Goal: Find specific page/section: Find specific page/section

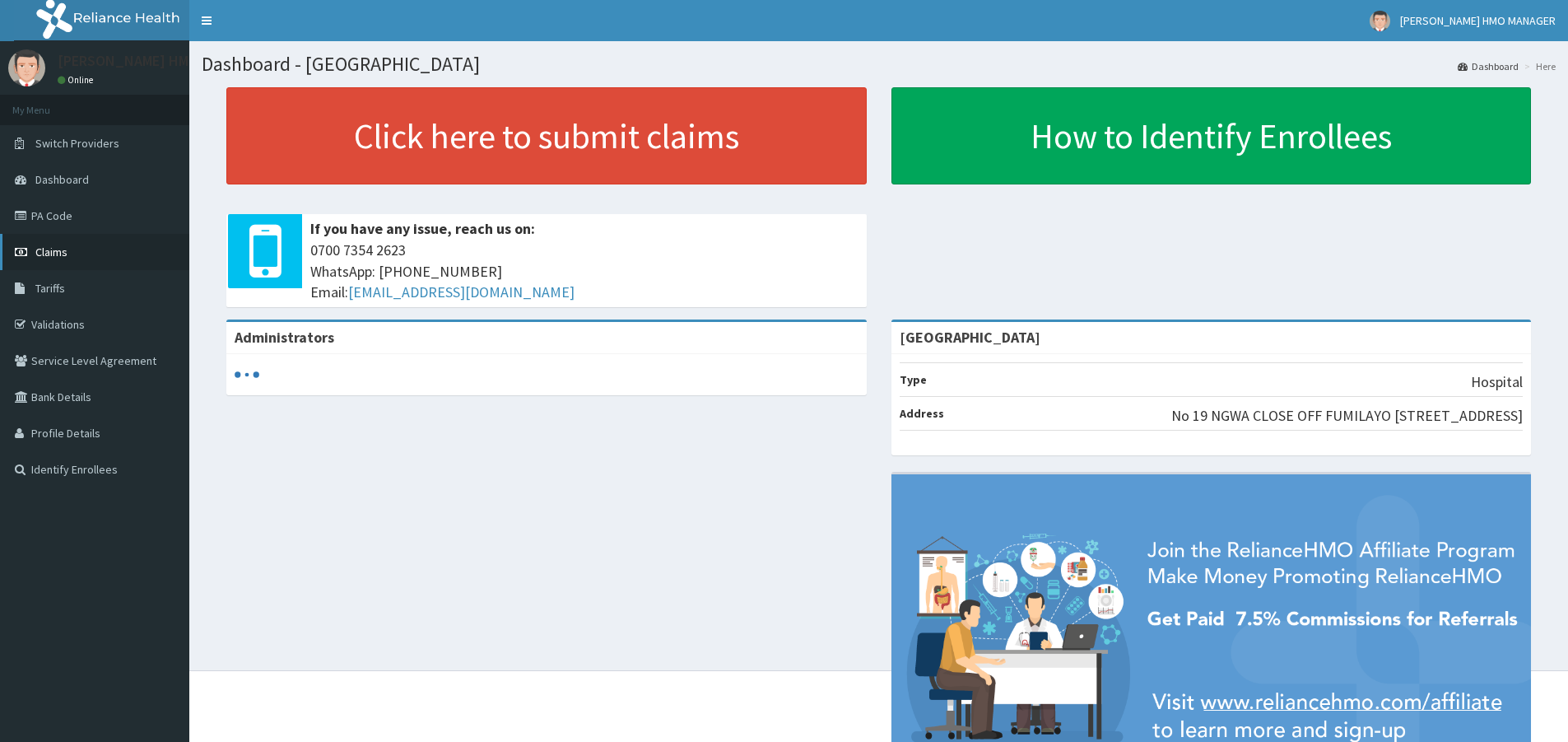
click at [61, 250] on span "Claims" at bounding box center [51, 252] width 32 height 15
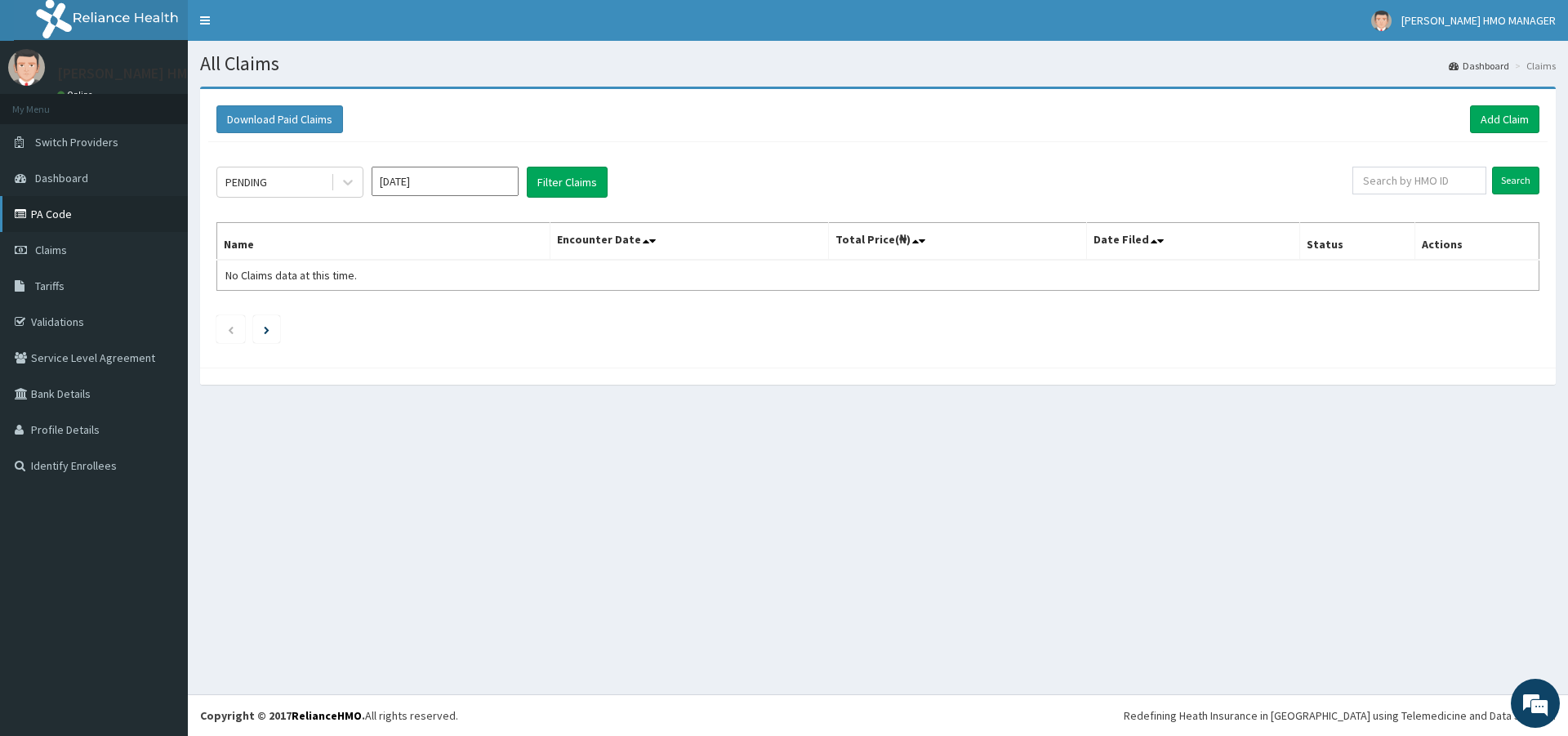
click at [78, 225] on link "PA Code" at bounding box center [93, 214] width 188 height 36
